Goal: Contribute content

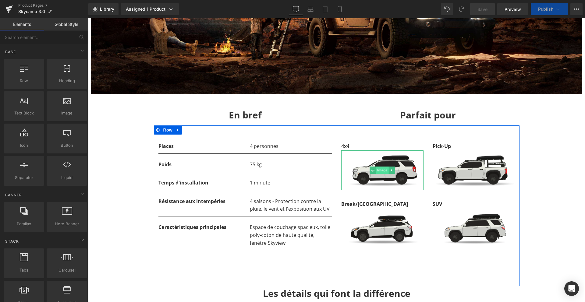
click at [381, 172] on span "Image" at bounding box center [382, 170] width 13 height 7
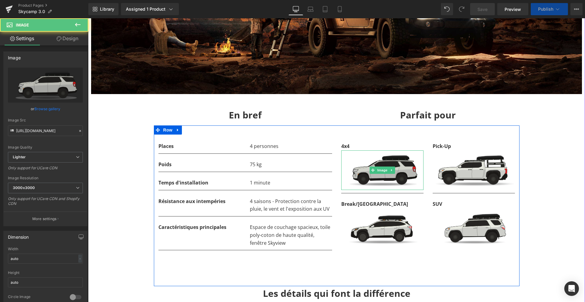
scroll to position [4247, 497]
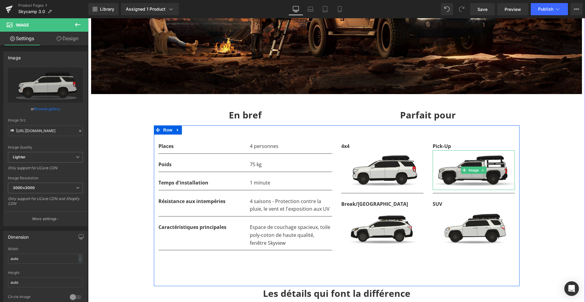
click at [471, 161] on img at bounding box center [474, 171] width 82 height 40
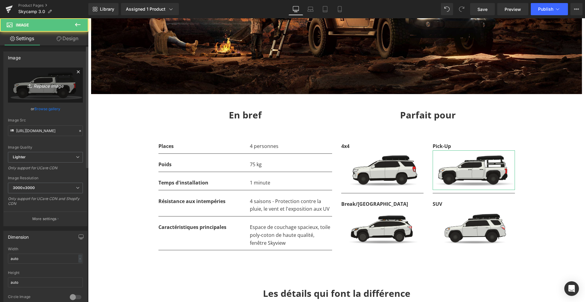
click at [54, 90] on link "Replace Image" at bounding box center [45, 85] width 75 height 35
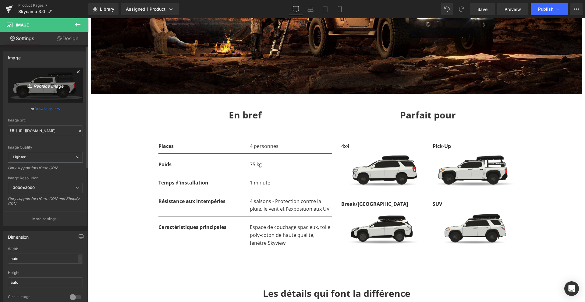
type input "C:\fakepath\Pickup-hartop-SK3.0.png"
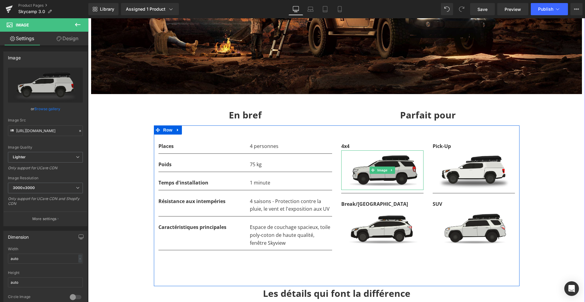
click at [378, 161] on img at bounding box center [382, 171] width 82 height 40
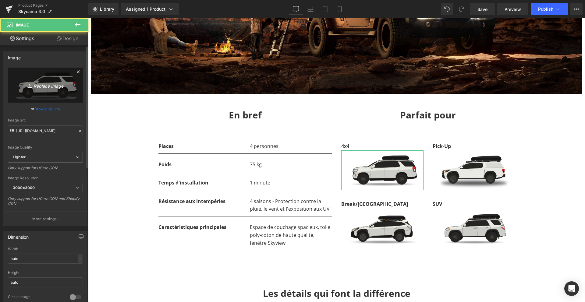
click at [57, 87] on icon "Replace Image" at bounding box center [45, 85] width 49 height 8
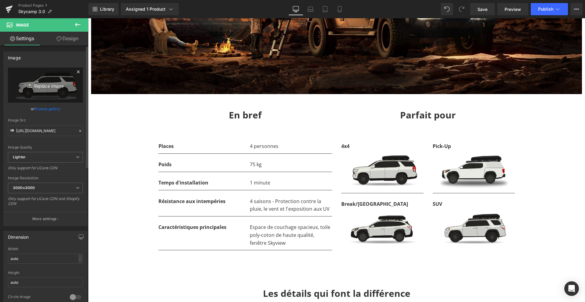
type input "C:\fakepath\Van-SK3.0.png"
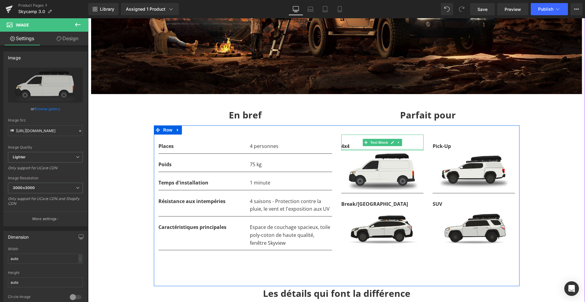
click at [346, 147] on strong "4x4" at bounding box center [345, 146] width 8 height 7
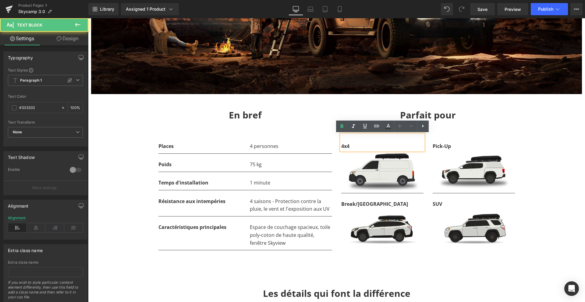
click at [350, 147] on p "4x4" at bounding box center [382, 147] width 82 height 8
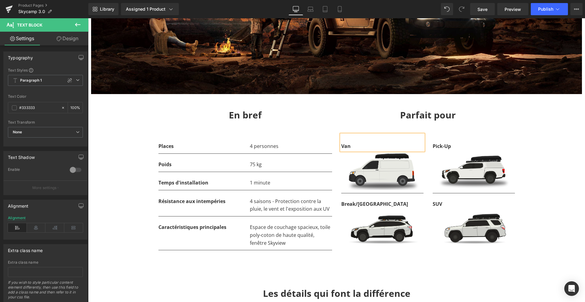
click at [326, 128] on div "Places Text Block Separator Poids Text Block Separator Temps d'installation Tex…" at bounding box center [337, 206] width 366 height 161
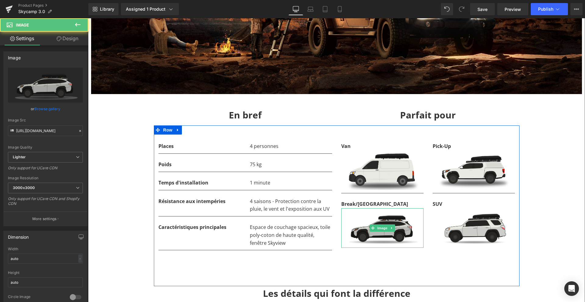
click at [409, 225] on img at bounding box center [382, 228] width 82 height 40
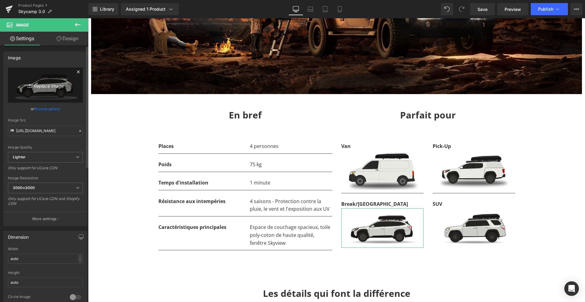
click at [47, 78] on link "Replace Image" at bounding box center [45, 85] width 75 height 35
type input "C:\fakepath\Scenic-SK3.0.png"
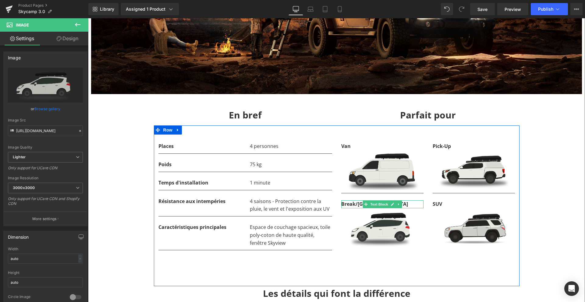
click at [349, 205] on strong "Break/[GEOGRAPHIC_DATA]" at bounding box center [374, 204] width 67 height 7
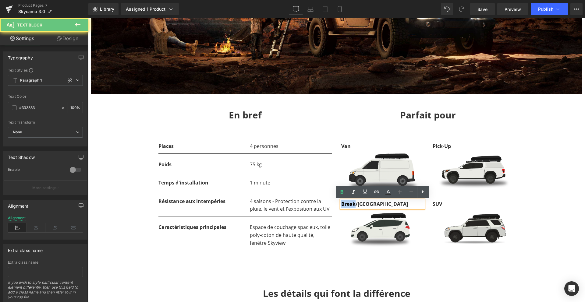
click at [349, 205] on strong "Break/[GEOGRAPHIC_DATA]" at bounding box center [374, 204] width 67 height 7
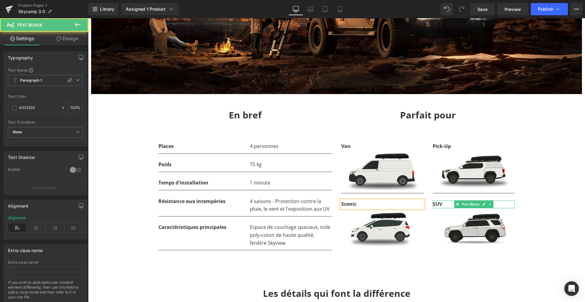
click at [442, 206] on p "SUV" at bounding box center [474, 205] width 82 height 8
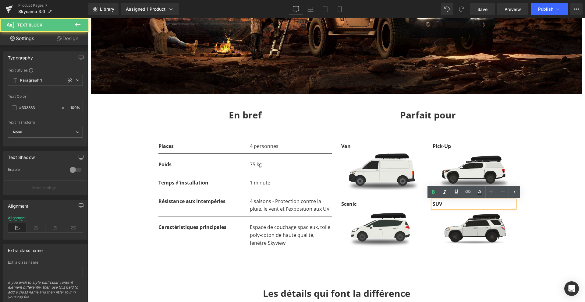
click at [439, 204] on b "SUV" at bounding box center [437, 204] width 9 height 7
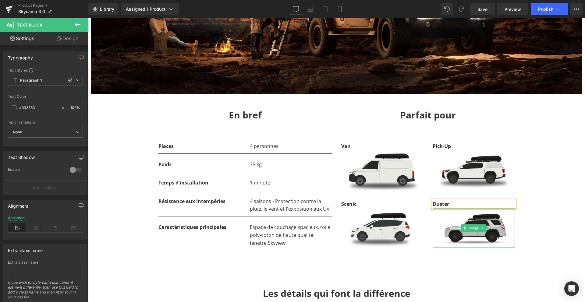
click at [502, 236] on img at bounding box center [474, 228] width 82 height 40
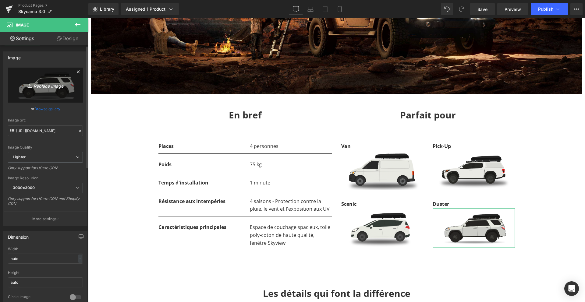
click at [50, 80] on link "Replace Image" at bounding box center [45, 85] width 75 height 35
type input "C:\fakepath\Duster-SK3.0.png"
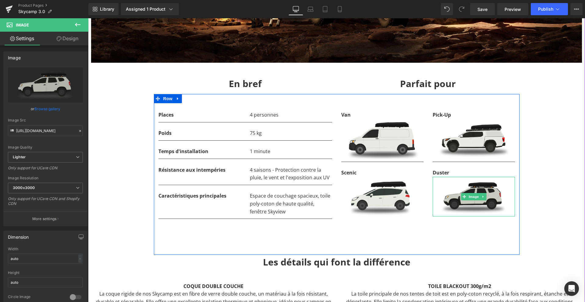
scroll to position [739, 0]
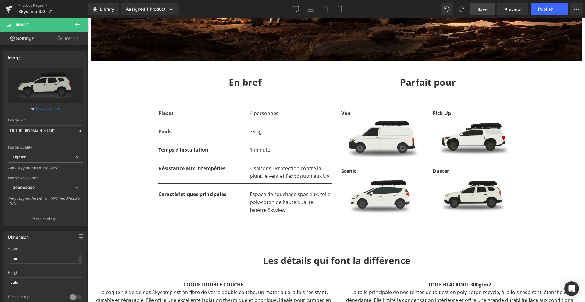
click at [482, 11] on span "Save" at bounding box center [483, 9] width 10 height 6
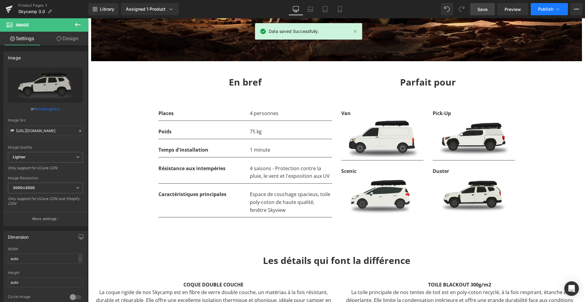
click at [548, 12] on button "Publish" at bounding box center [549, 9] width 37 height 12
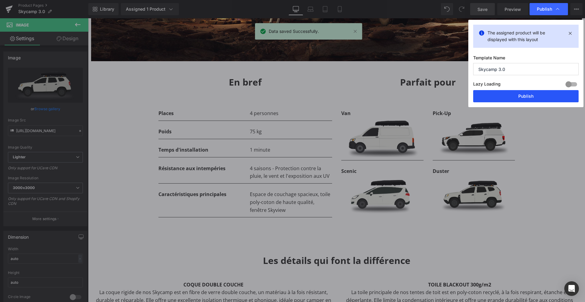
click at [522, 93] on button "Publish" at bounding box center [525, 96] width 105 height 12
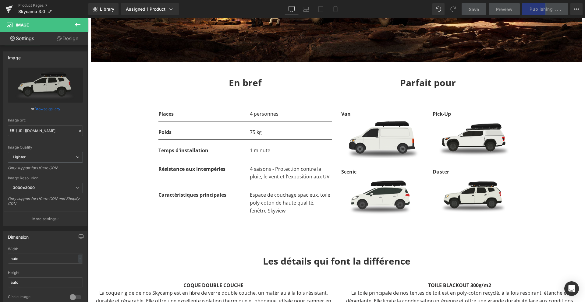
scroll to position [740, 0]
